Goal: Register for event/course

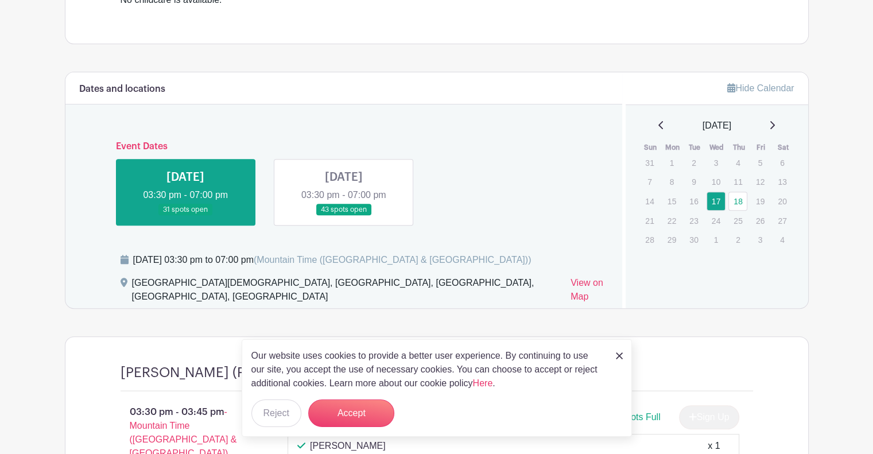
scroll to position [402, 0]
click at [619, 355] on img at bounding box center [619, 355] width 7 height 7
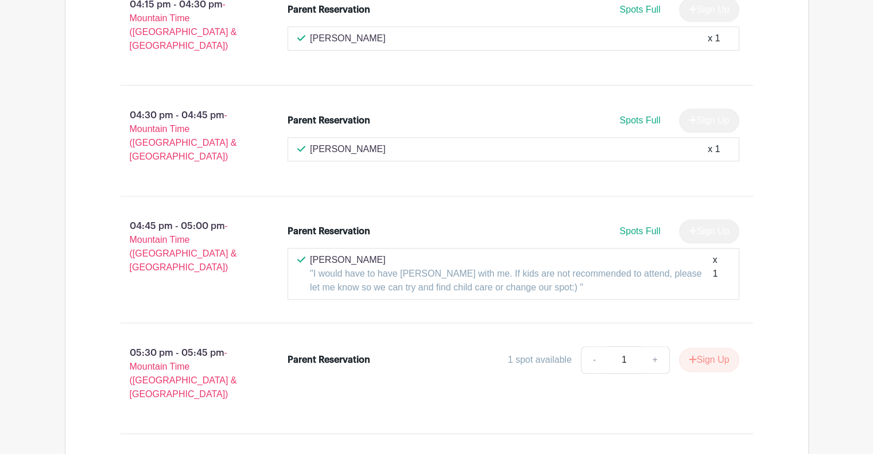
scroll to position [1147, 0]
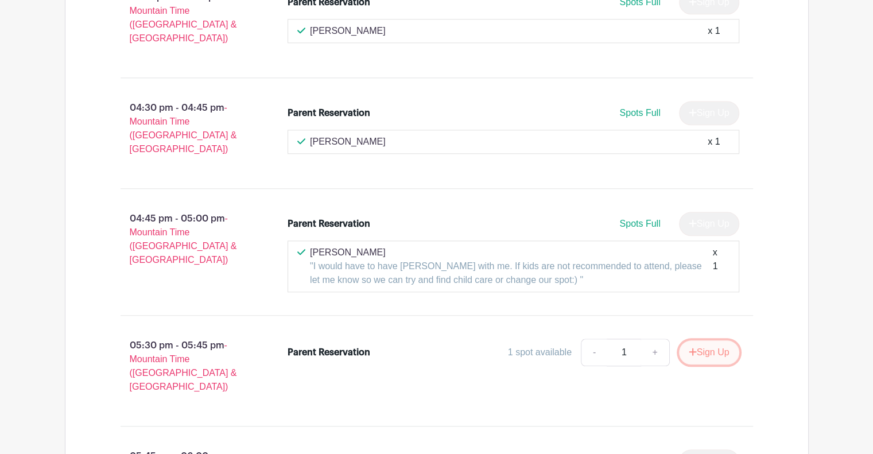
click at [719, 340] on button "Sign Up" at bounding box center [709, 352] width 60 height 24
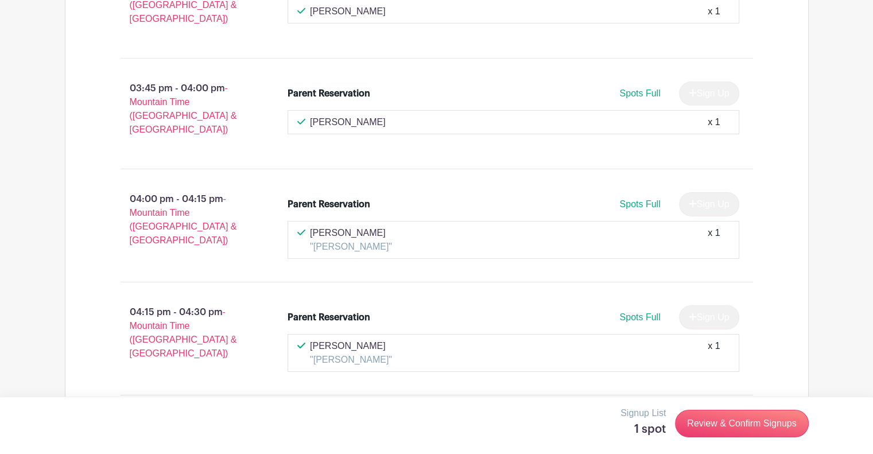
scroll to position [3729, 0]
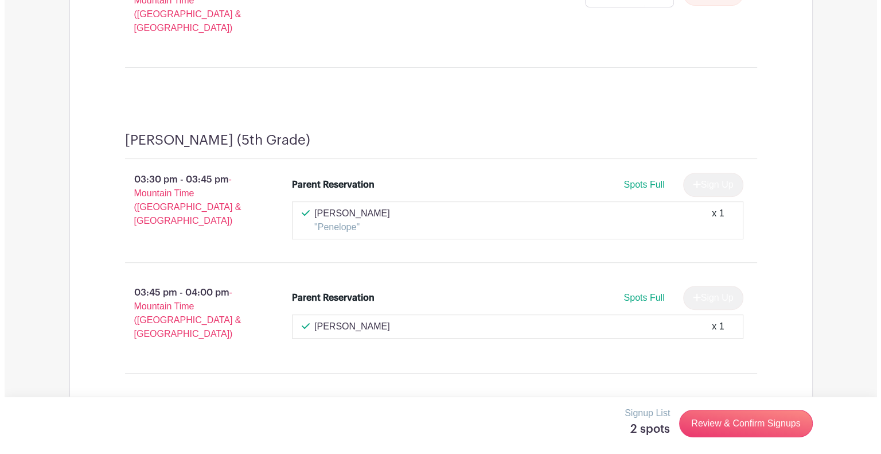
scroll to position [9292, 0]
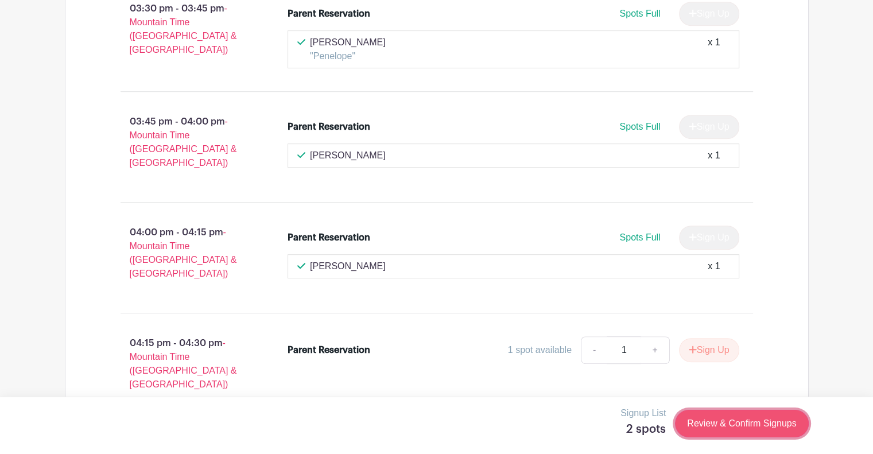
click at [742, 425] on link "Review & Confirm Signups" at bounding box center [741, 424] width 133 height 28
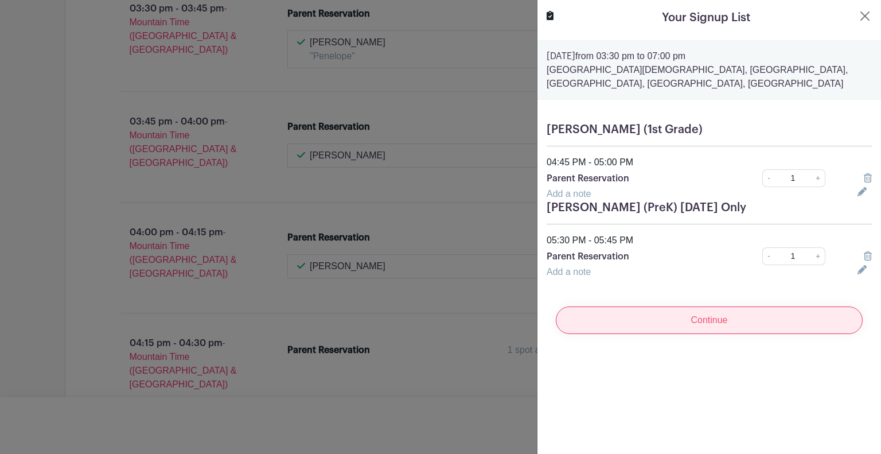
click at [702, 307] on input "Continue" at bounding box center [709, 320] width 307 height 28
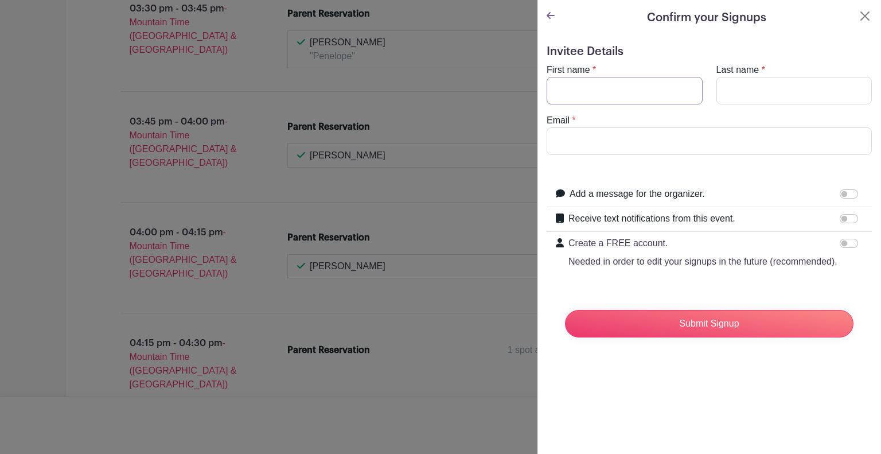
click at [626, 94] on input "First name" at bounding box center [625, 91] width 156 height 28
type input "[PERSON_NAME]"
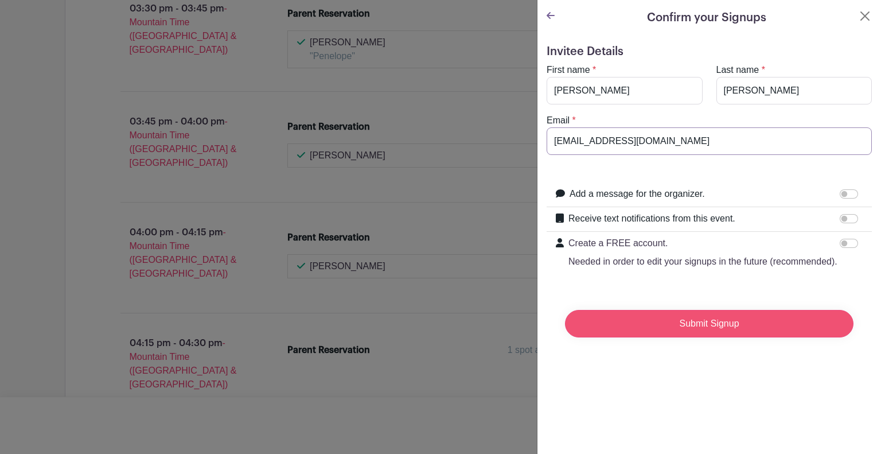
type input "[EMAIL_ADDRESS][DOMAIN_NAME]"
click at [702, 334] on input "Submit Signup" at bounding box center [709, 324] width 289 height 28
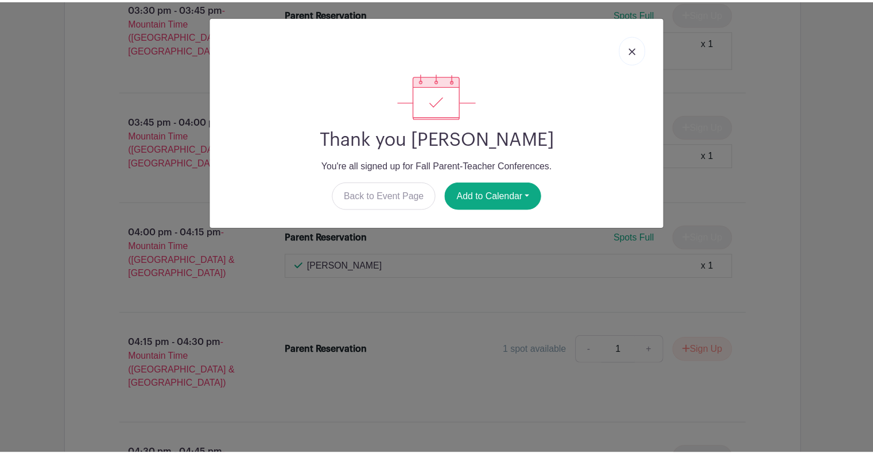
scroll to position [9293, 0]
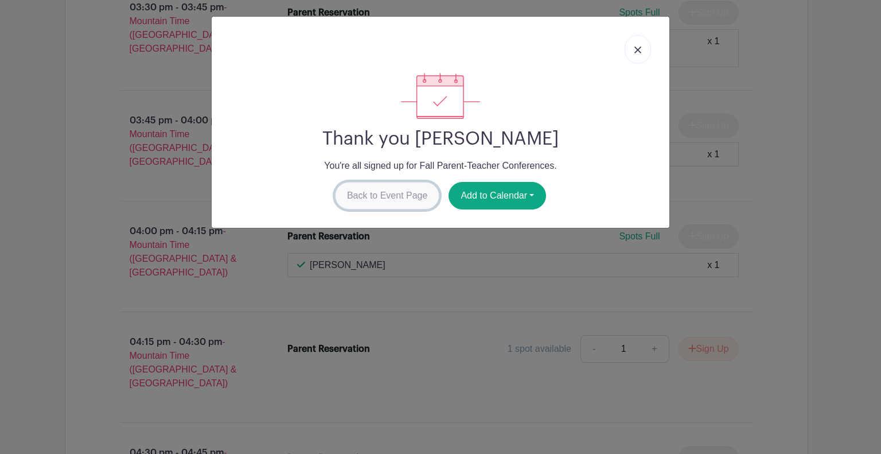
click at [407, 196] on link "Back to Event Page" at bounding box center [387, 196] width 105 height 28
